Goal: Browse casually

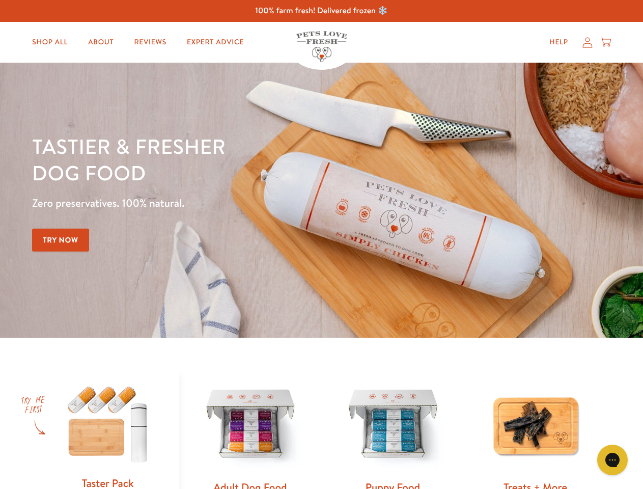
click at [321, 245] on div "Tastier & fresher dog food Zero preservatives. 100% natural. Try Now" at bounding box center [225, 200] width 386 height 134
click at [613, 460] on icon "Gorgias live chat" at bounding box center [613, 460] width 10 height 10
